Goal: Information Seeking & Learning: Learn about a topic

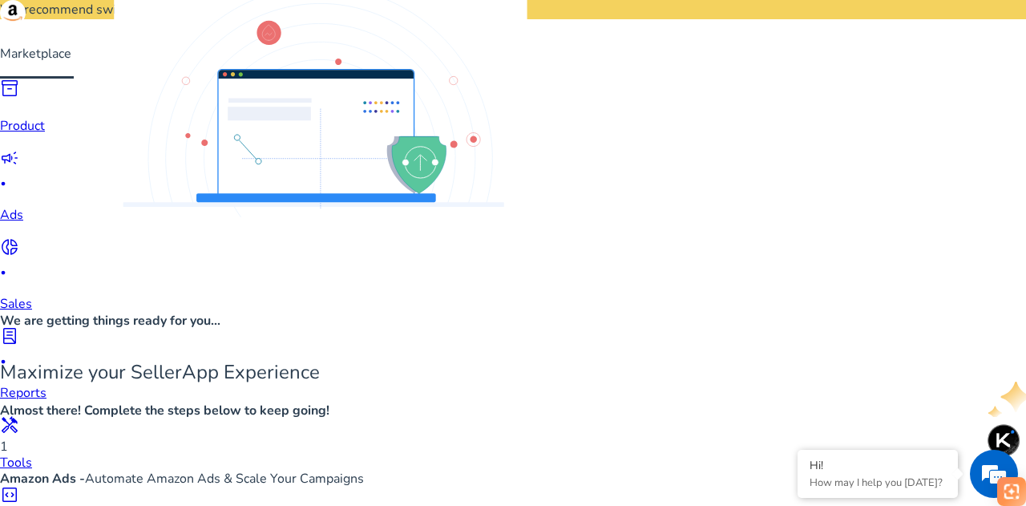
scroll to position [729, 0]
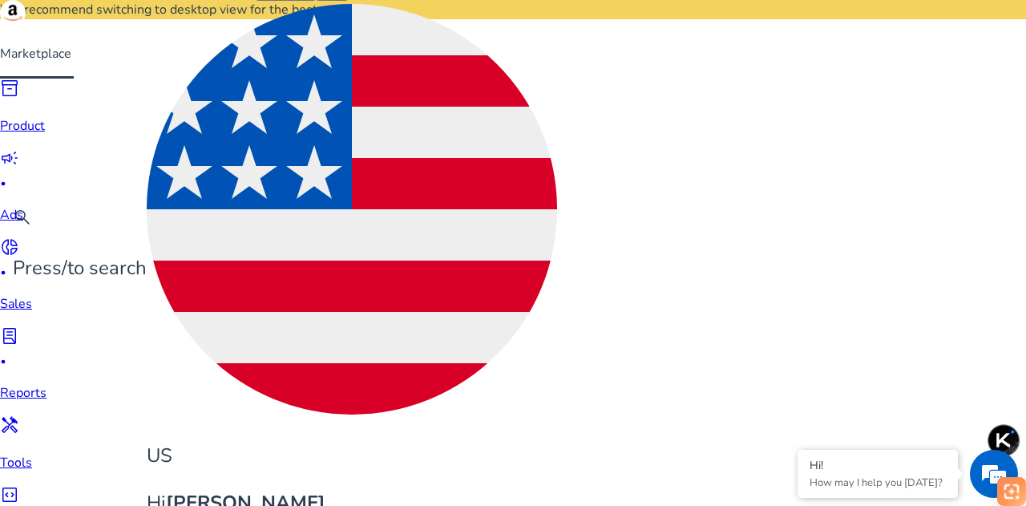
scroll to position [179, 0]
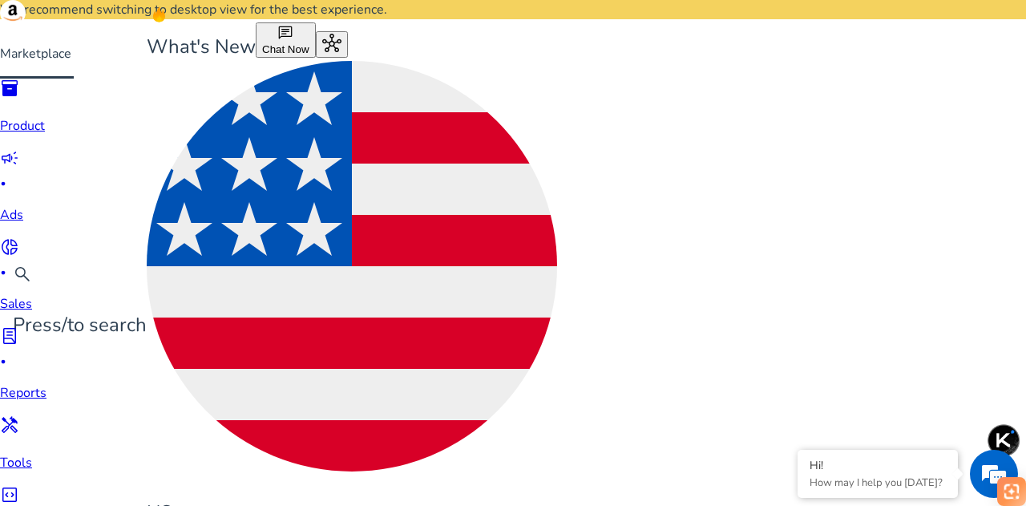
click at [39, 189] on div "campaign fiber_manual_record" at bounding box center [33, 170] width 67 height 44
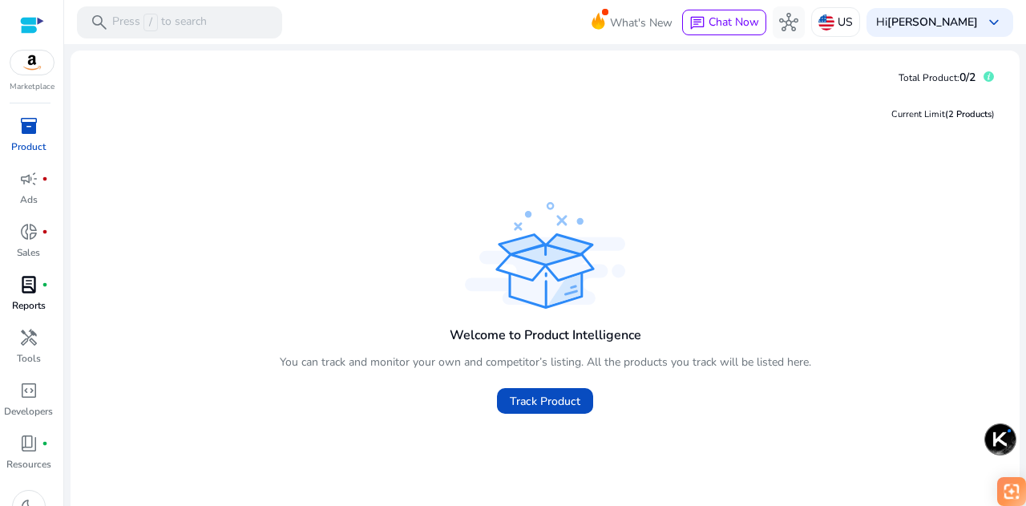
click at [31, 282] on span "lab_profile" at bounding box center [28, 284] width 19 height 19
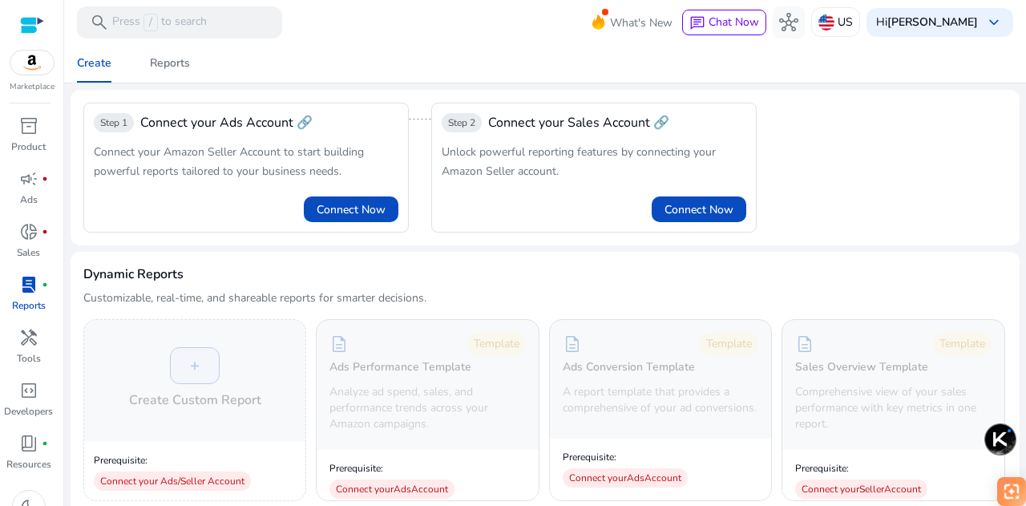
click at [26, 59] on img at bounding box center [31, 63] width 43 height 24
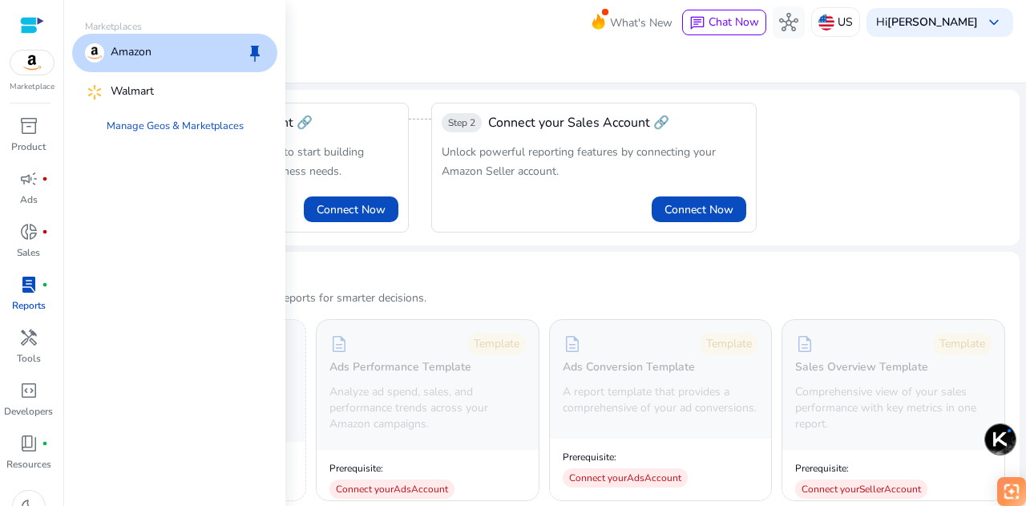
click at [154, 52] on div "Amazon keep" at bounding box center [174, 53] width 205 height 38
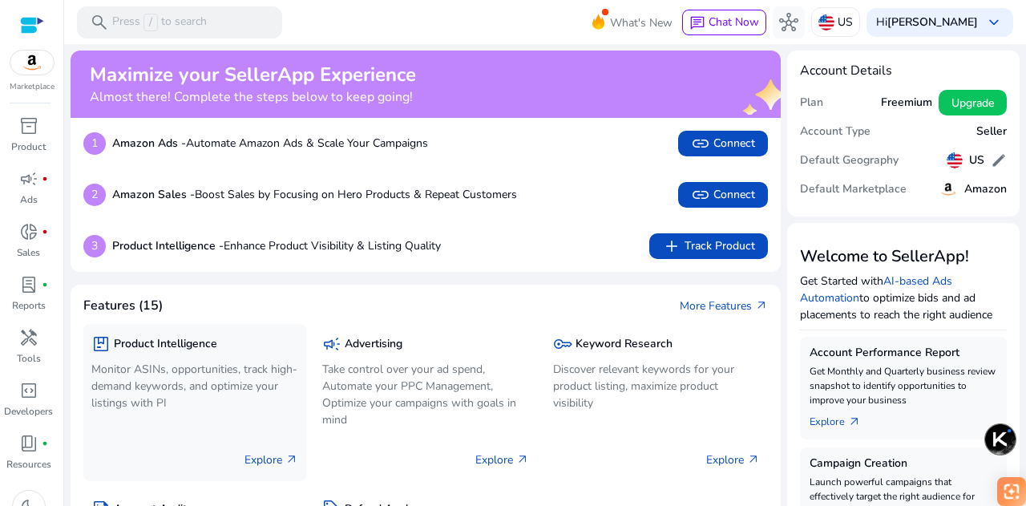
click at [295, 462] on span "arrow_outward" at bounding box center [291, 459] width 13 height 13
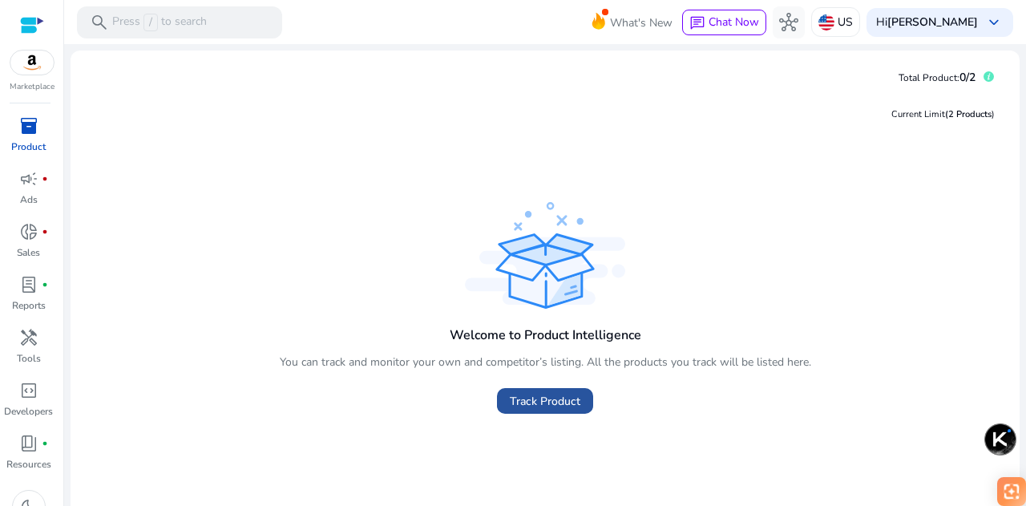
click at [558, 402] on span "Track Product" at bounding box center [545, 401] width 71 height 17
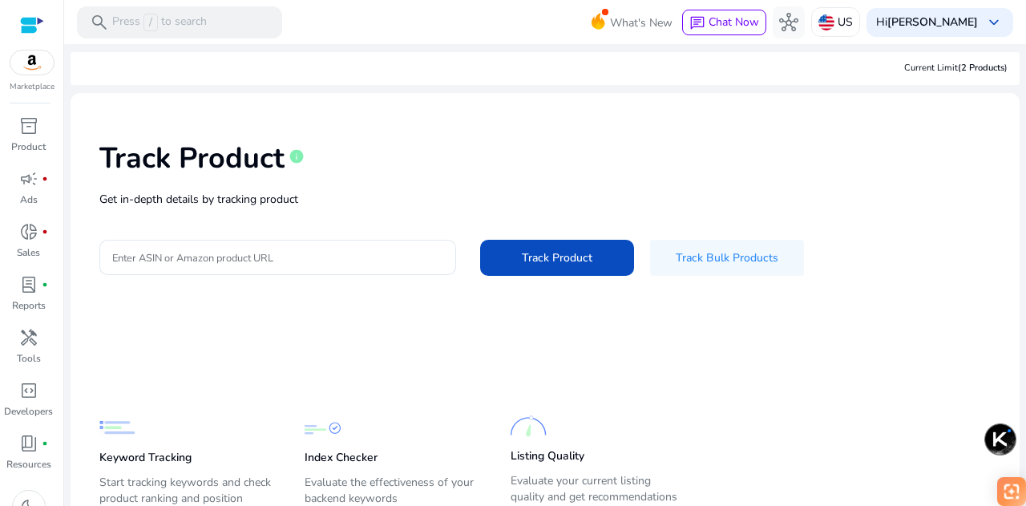
scroll to position [72, 0]
click at [126, 475] on p "Start tracking keywords and check product ranking and position" at bounding box center [185, 497] width 173 height 45
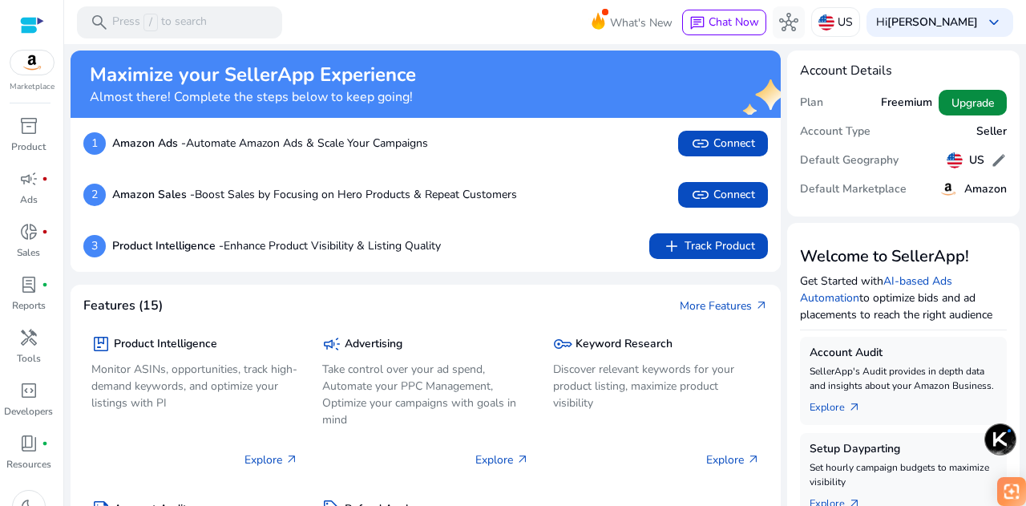
click at [981, 103] on span "Upgrade" at bounding box center [973, 103] width 42 height 17
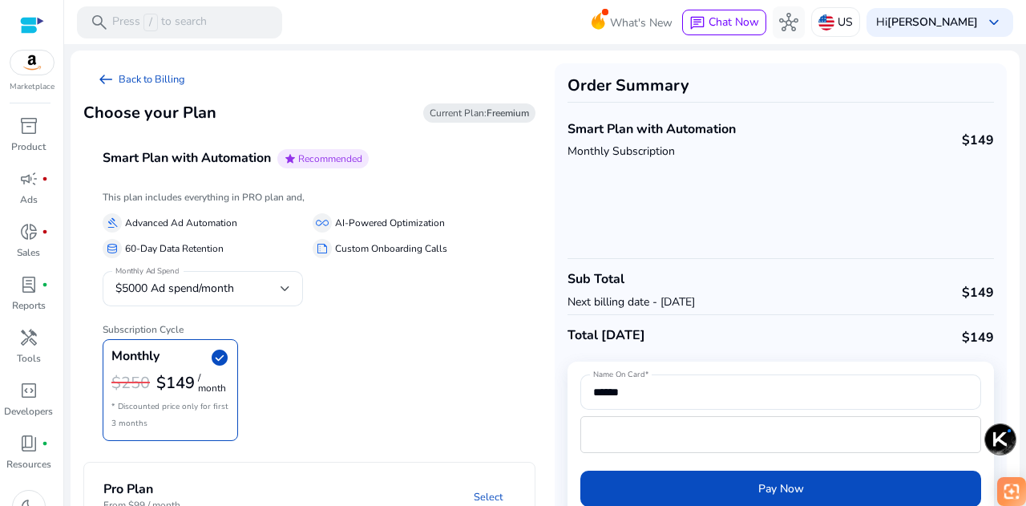
scroll to position [39, 0]
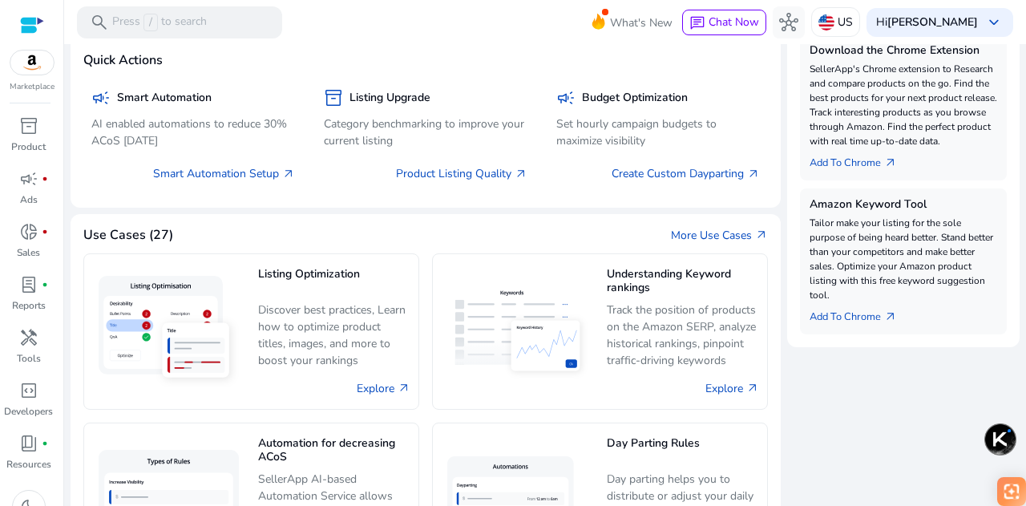
scroll to position [622, 0]
click at [865, 317] on link "Add To Chrome arrow_outward" at bounding box center [860, 312] width 100 height 22
